Goal: Task Accomplishment & Management: Complete application form

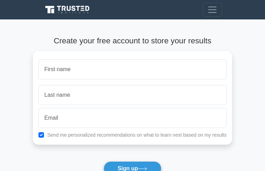
type input "zJwEXkPUrJmeYLj"
type input "vvewtlHcAMWL"
type input "linda.mace@gpreinc.com"
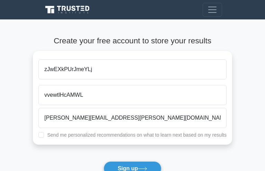
checkbox input "true"
